Goal: Task Accomplishment & Management: Manage account settings

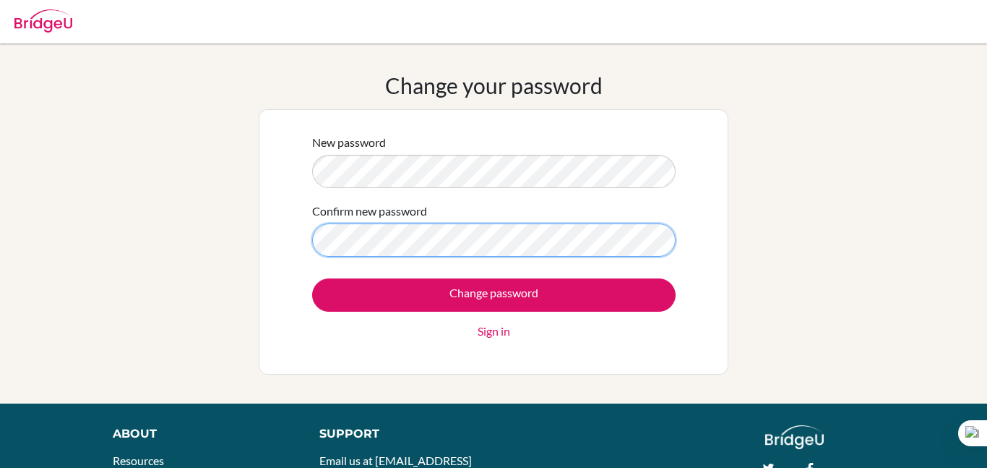
click at [312, 278] on input "Change password" at bounding box center [494, 294] width 364 height 33
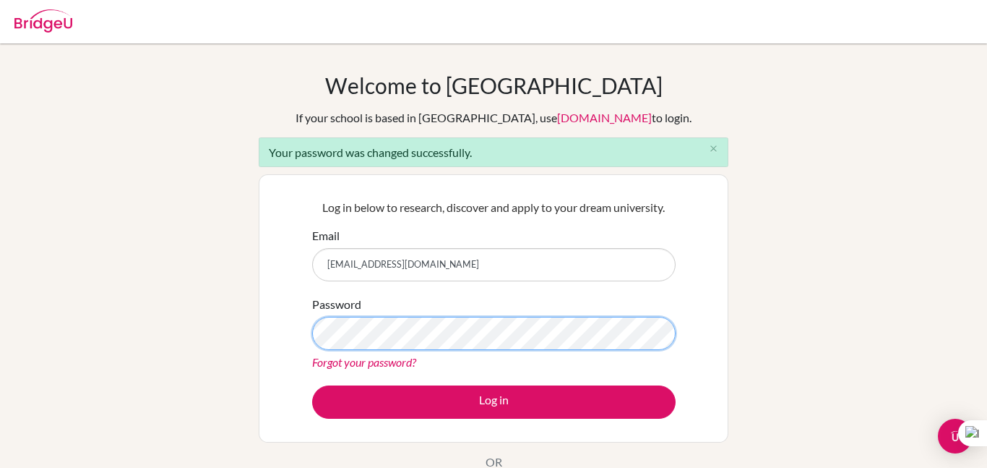
click at [312, 385] on button "Log in" at bounding box center [494, 401] width 364 height 33
